Goal: Information Seeking & Learning: Check status

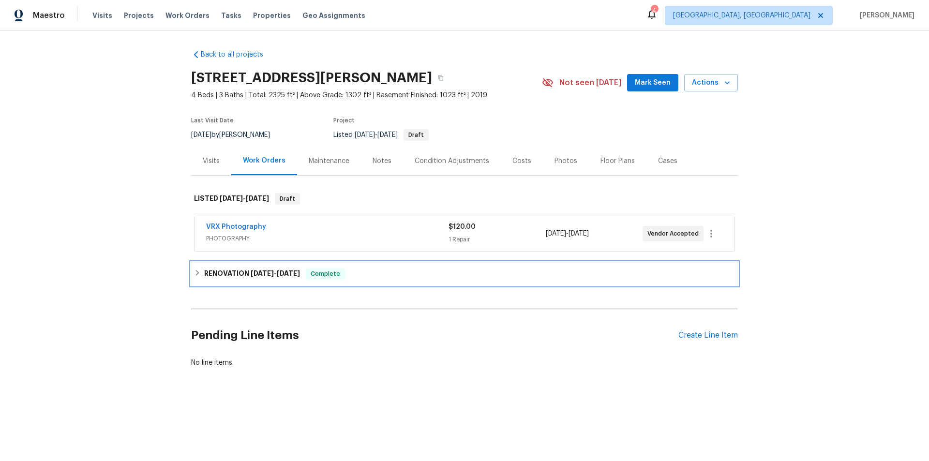
click at [238, 281] on div "RENOVATION 9/15/25 - 9/29/25 Complete" at bounding box center [464, 273] width 547 height 23
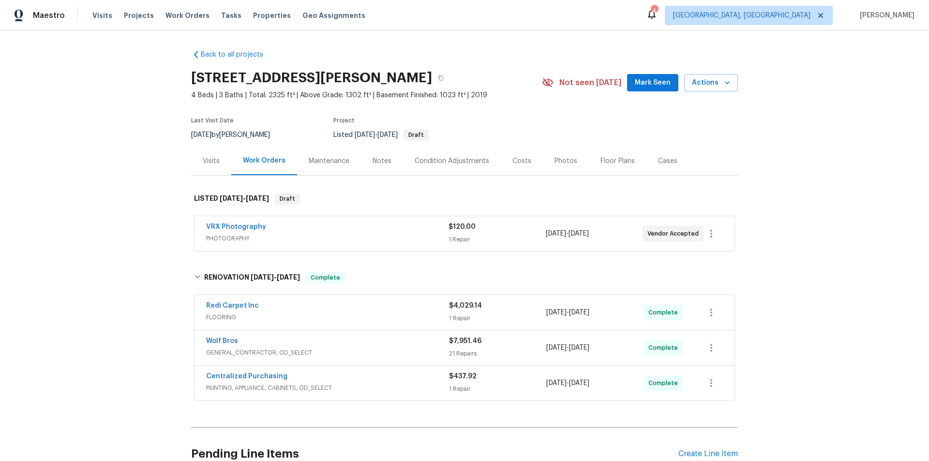
click at [131, 261] on div "Back to all projects 5510 Homeward Dr, Timnath, CO 80547 4 Beds | 3 Baths | Tot…" at bounding box center [464, 245] width 929 height 431
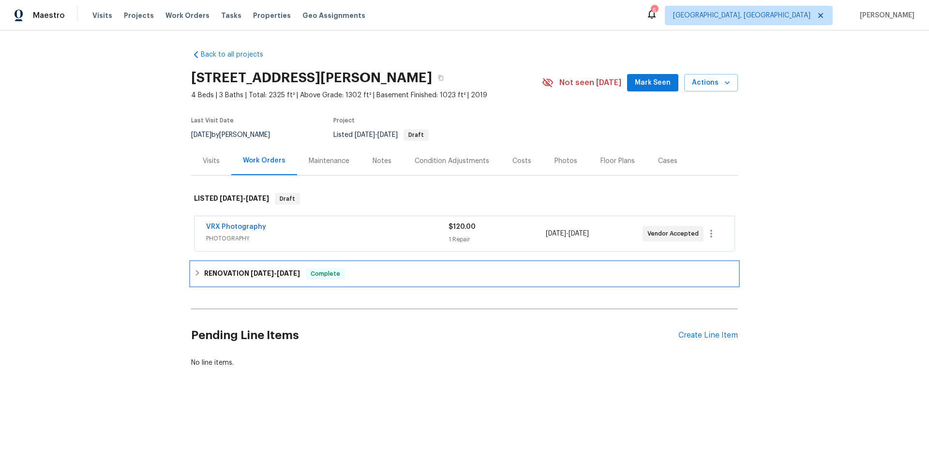
drag, startPoint x: 203, startPoint y: 271, endPoint x: 192, endPoint y: 273, distance: 11.7
click at [204, 271] on h6 "RENOVATION 9/15/25 - 9/29/25" at bounding box center [252, 274] width 96 height 12
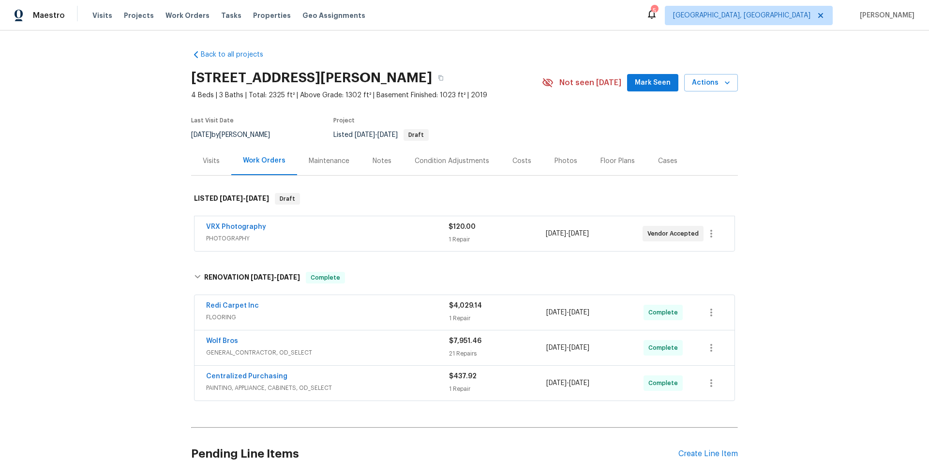
click at [130, 194] on div "Back to all projects [STREET_ADDRESS][PERSON_NAME] 4 Beds | 3 Baths | Total: 23…" at bounding box center [464, 245] width 929 height 431
click at [87, 244] on div "Back to all projects 5510 Homeward Dr, Timnath, CO 80547 4 Beds | 3 Baths | Tot…" at bounding box center [464, 245] width 929 height 431
click at [120, 163] on div "Back to all projects 5510 Homeward Dr, Timnath, CO 80547 4 Beds | 3 Baths | Tot…" at bounding box center [464, 245] width 929 height 431
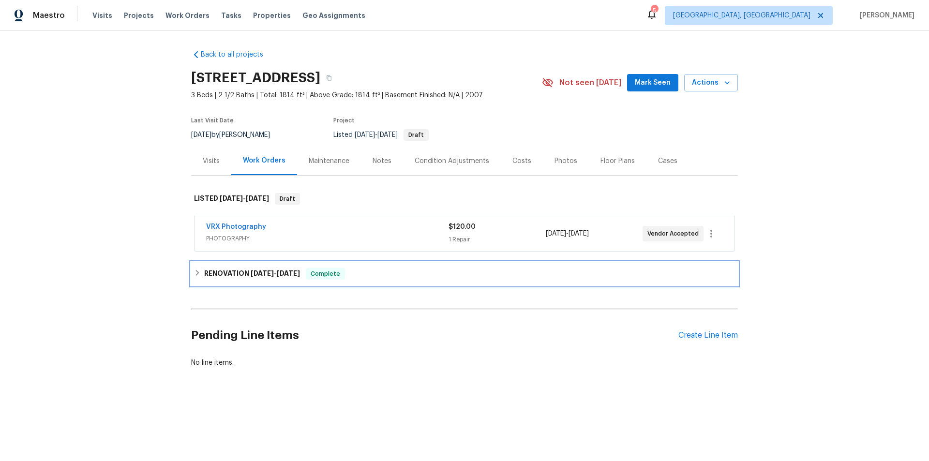
click at [198, 267] on div "RENOVATION 9/15/25 - 9/24/25 Complete" at bounding box center [464, 273] width 547 height 23
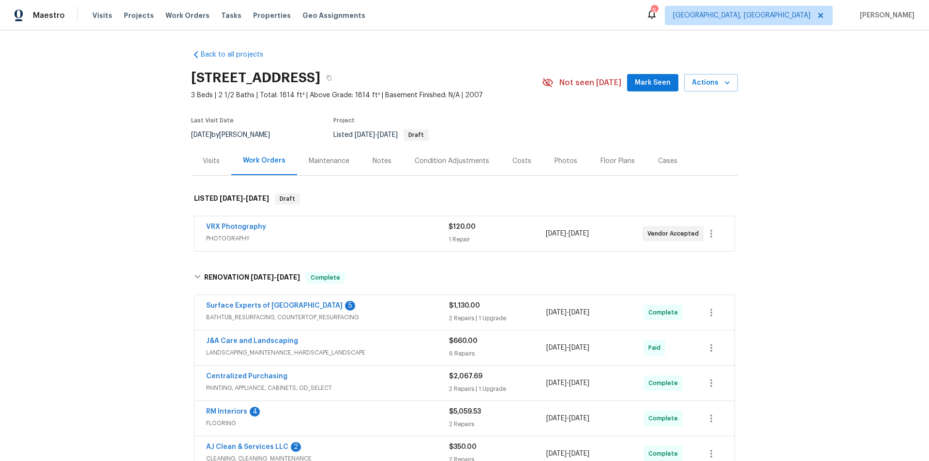
click at [128, 195] on div "Back to all projects 2472 Ingleside Dr, High Point, NC 27265 3 Beds | 2 1/2 Bat…" at bounding box center [464, 245] width 929 height 431
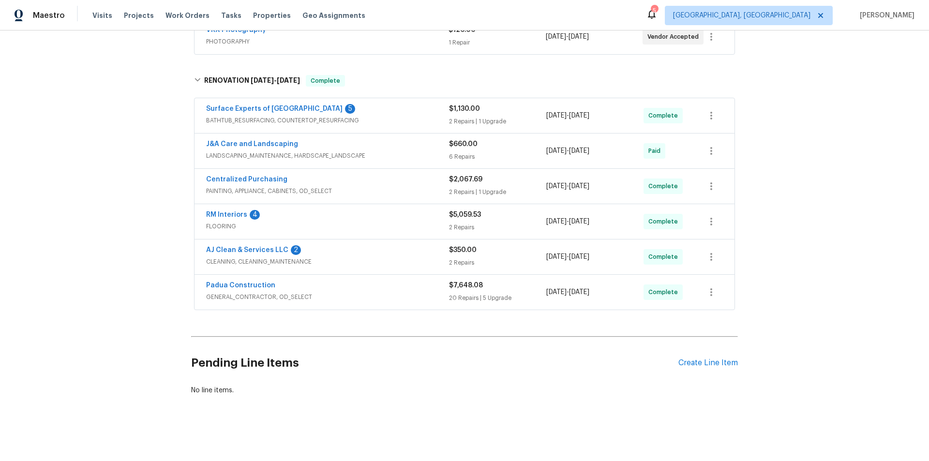
click at [109, 185] on div "Back to all projects 2472 Ingleside Dr, High Point, NC 27265 3 Beds | 2 1/2 Bat…" at bounding box center [464, 245] width 929 height 431
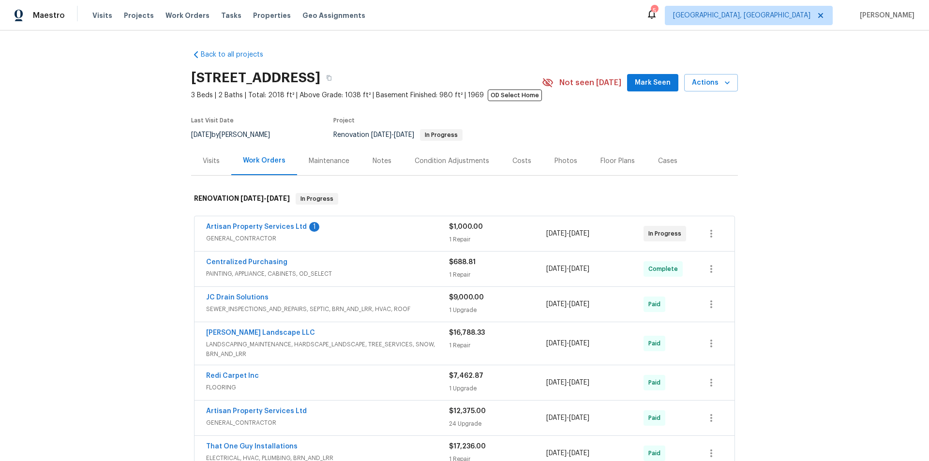
click at [106, 193] on div "Back to all projects 8090 W 68th Ave, Arvada, CO 80004 3 Beds | 2 Baths | Total…" at bounding box center [464, 245] width 929 height 431
click at [105, 140] on div "Back to all projects 8090 W 68th Ave, Arvada, CO 80004 3 Beds | 2 Baths | Total…" at bounding box center [464, 245] width 929 height 431
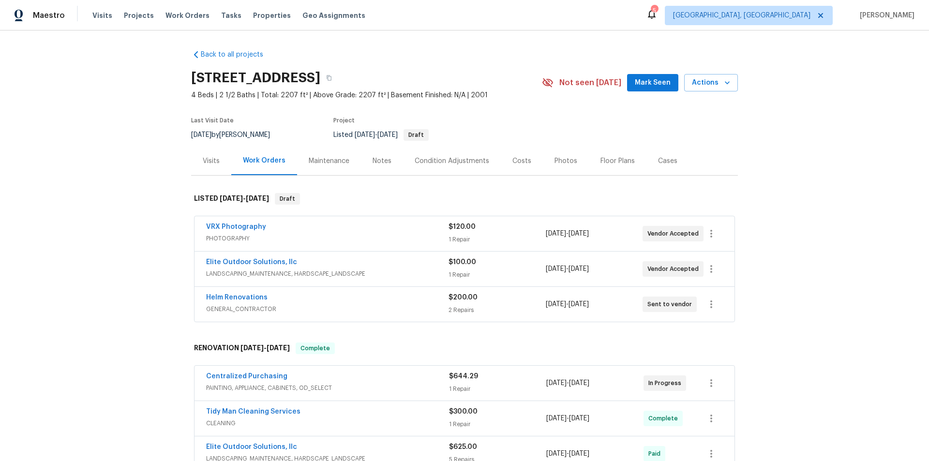
click at [142, 245] on div "Back to all projects [STREET_ADDRESS] 4 Beds | 2 1/2 Baths | Total: 2207 ft² | …" at bounding box center [464, 245] width 929 height 431
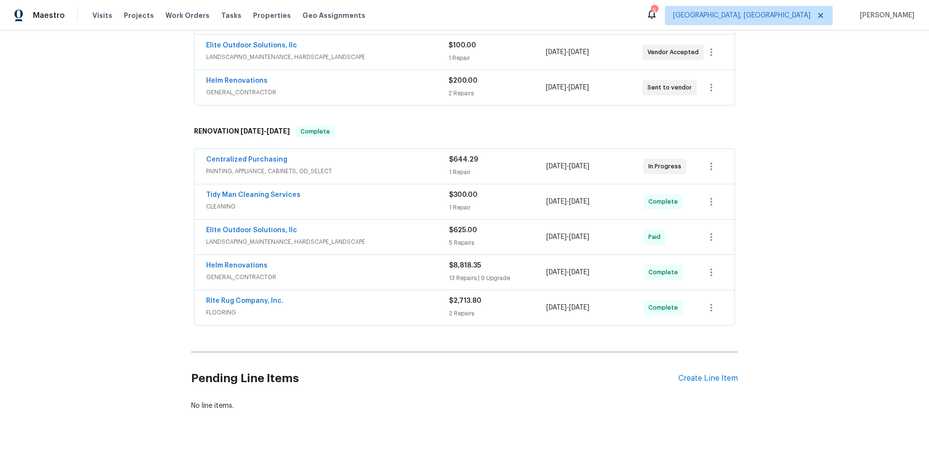
click at [108, 245] on div "Back to all projects [STREET_ADDRESS] 4 Beds | 2 1/2 Baths | Total: 2207 ft² | …" at bounding box center [464, 245] width 929 height 431
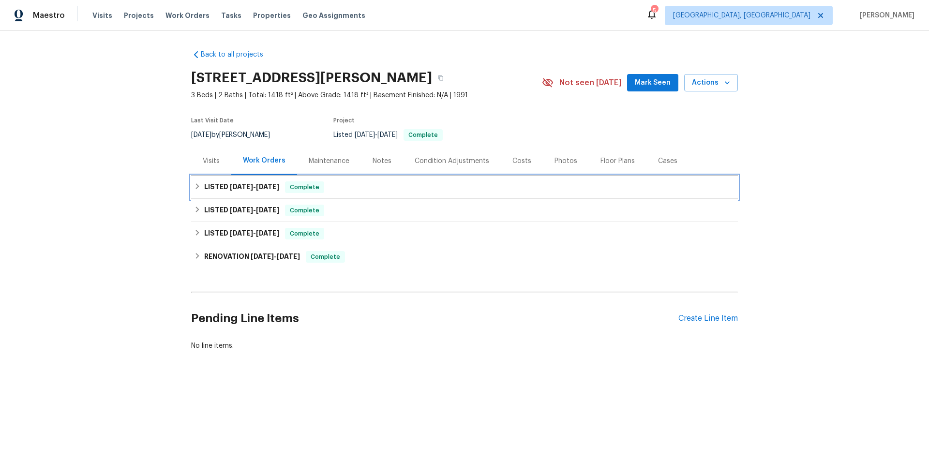
click at [208, 190] on h6 "LISTED [DATE] - [DATE]" at bounding box center [241, 187] width 75 height 12
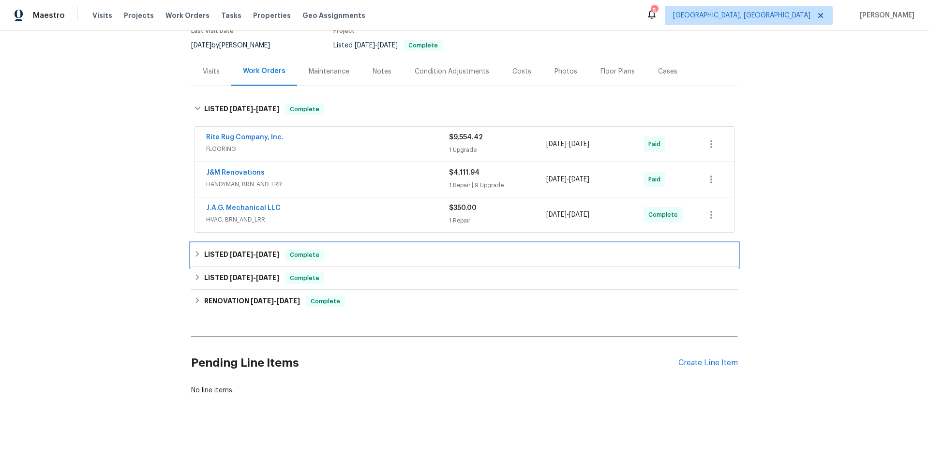
drag, startPoint x: 214, startPoint y: 257, endPoint x: 210, endPoint y: 301, distance: 44.2
click at [215, 259] on div "LISTED [DATE] - [DATE] Complete" at bounding box center [464, 254] width 547 height 23
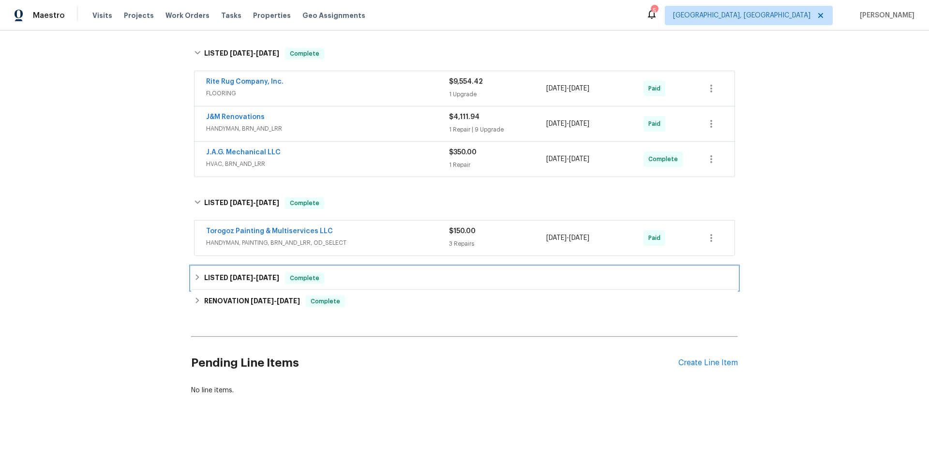
drag, startPoint x: 225, startPoint y: 278, endPoint x: 234, endPoint y: 362, distance: 84.6
click at [227, 279] on div "LISTED [DATE] - [DATE] Complete" at bounding box center [464, 278] width 547 height 23
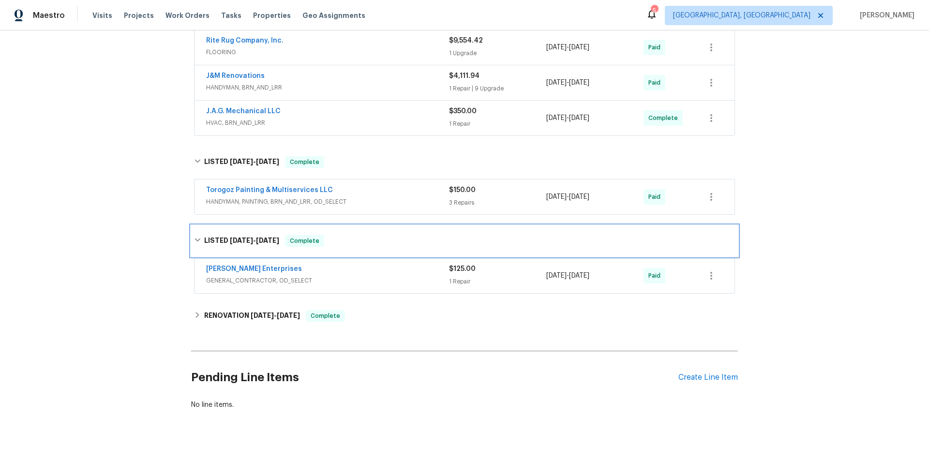
scroll to position [201, 0]
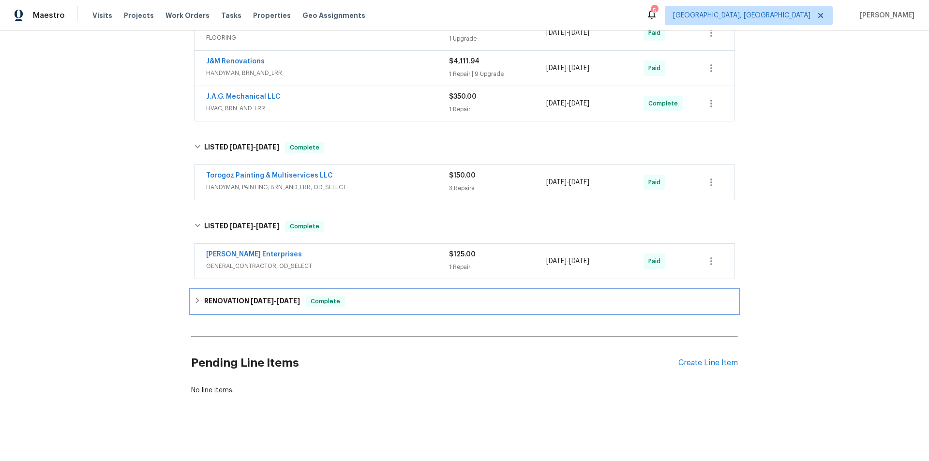
click at [220, 297] on h6 "RENOVATION [DATE] - [DATE]" at bounding box center [252, 302] width 96 height 12
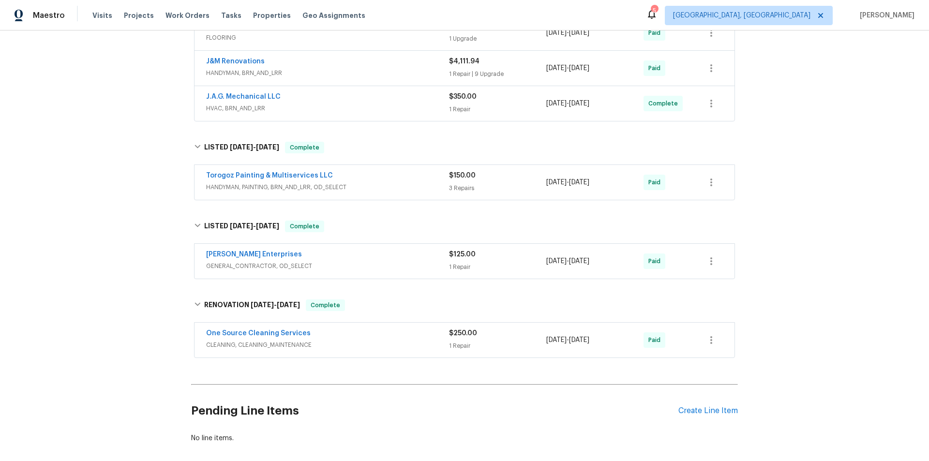
click at [106, 113] on div "Back to all projects [STREET_ADDRESS] 3 Beds | 2 Baths | Total: 1418 ft² | Abov…" at bounding box center [464, 245] width 929 height 431
click at [129, 236] on div "Back to all projects [STREET_ADDRESS] 3 Beds | 2 Baths | Total: 1418 ft² | Abov…" at bounding box center [464, 245] width 929 height 431
